Goal: Check status: Check status

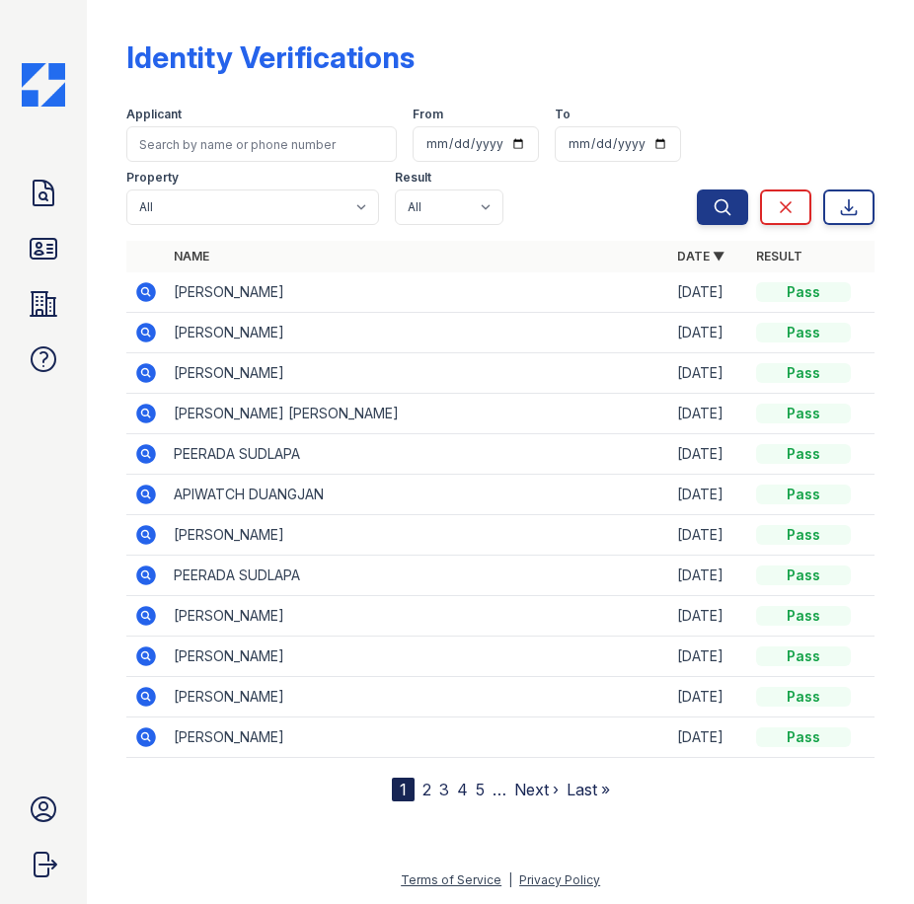
click at [420, 25] on div "Identity Verifications Filter Applicant From To Property All Arrive South Loop …" at bounding box center [500, 405] width 748 height 794
click at [288, 27] on div "Identity Verifications Filter Applicant From To Property All Arrive South Loop …" at bounding box center [500, 405] width 748 height 794
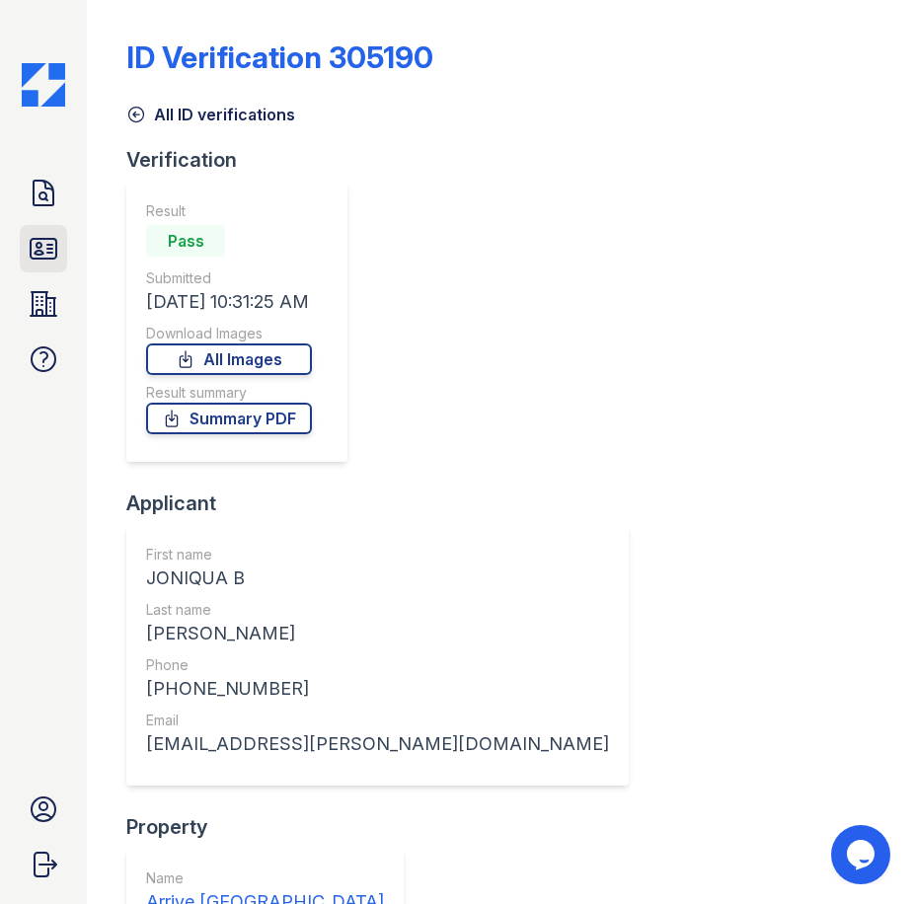
click at [39, 248] on icon at bounding box center [44, 249] width 26 height 20
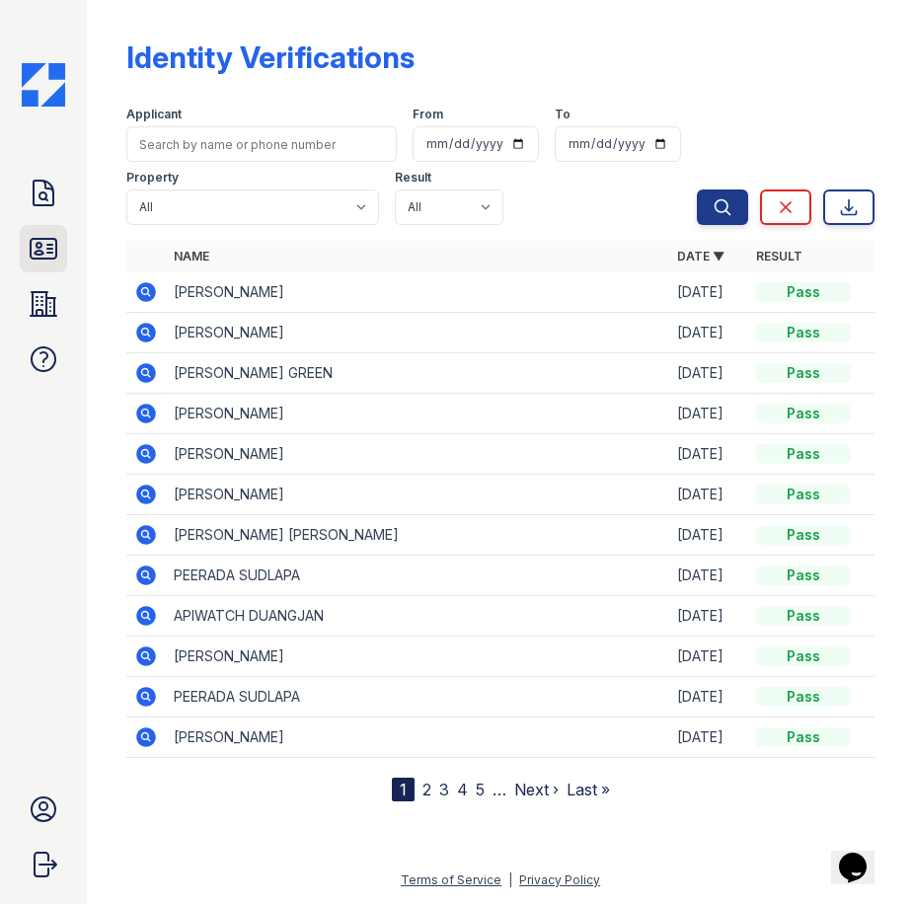
click at [48, 272] on link "ID Verifications" at bounding box center [43, 248] width 47 height 47
click at [50, 256] on icon at bounding box center [44, 249] width 32 height 32
click at [46, 256] on icon at bounding box center [44, 249] width 32 height 32
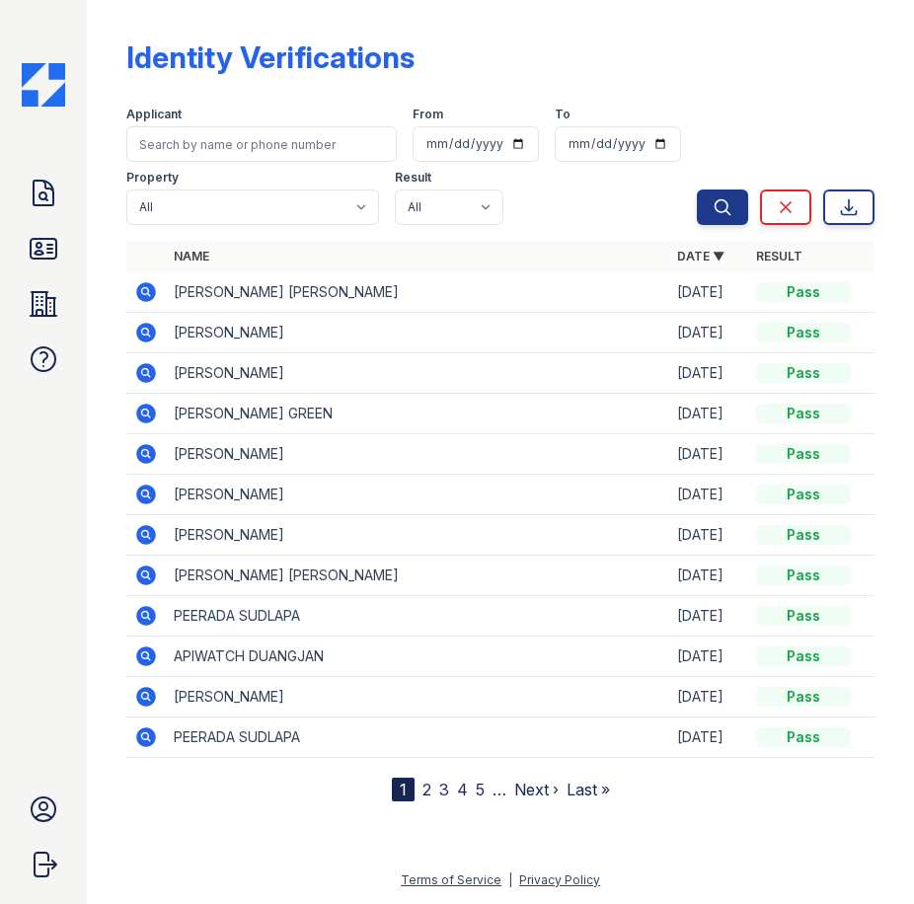
click at [153, 290] on icon at bounding box center [146, 292] width 20 height 20
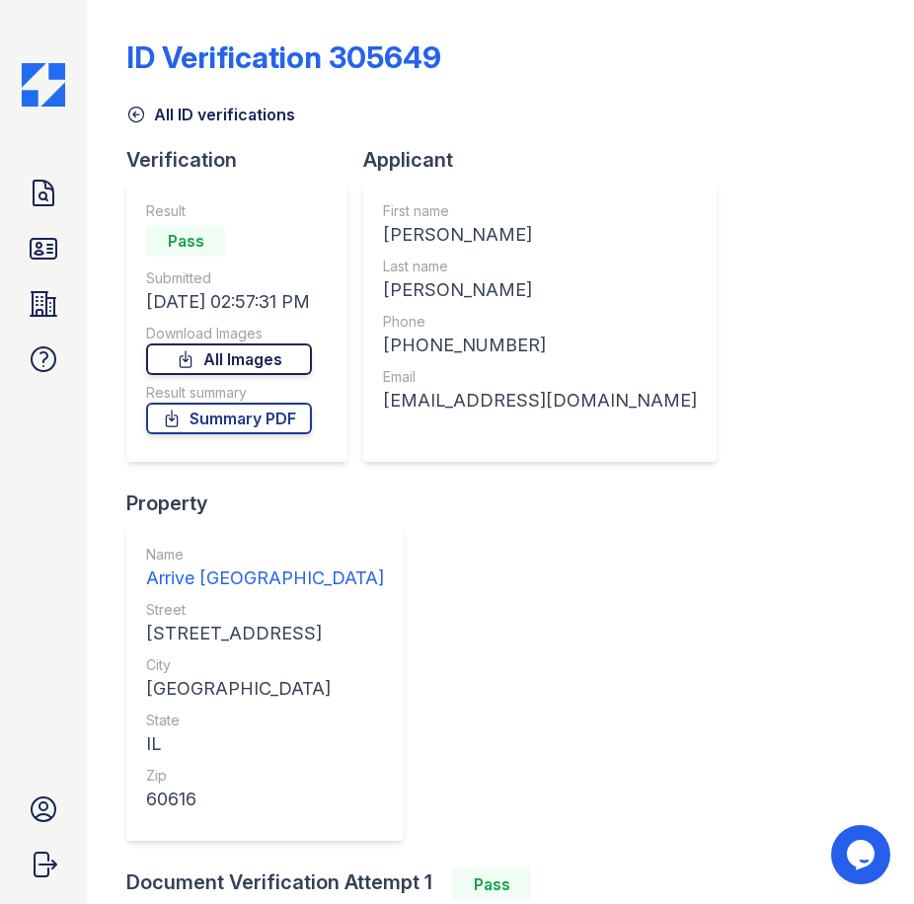
click at [206, 365] on link "All Images" at bounding box center [229, 360] width 166 height 32
click at [206, 423] on link "Summary PDF" at bounding box center [229, 419] width 166 height 32
click at [854, 55] on div "ID Verification 305649" at bounding box center [500, 64] width 748 height 51
